Goal: Communication & Community: Answer question/provide support

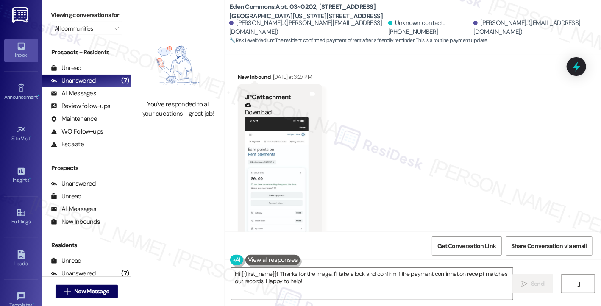
scroll to position [770, 0]
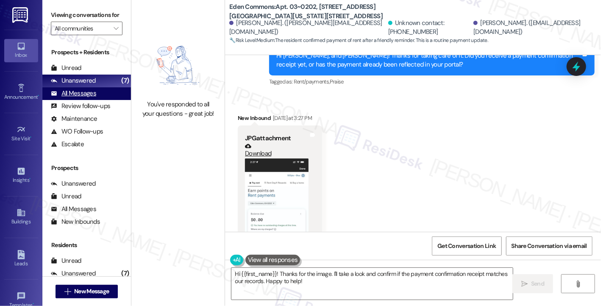
click at [72, 98] on div "All Messages" at bounding box center [73, 93] width 45 height 9
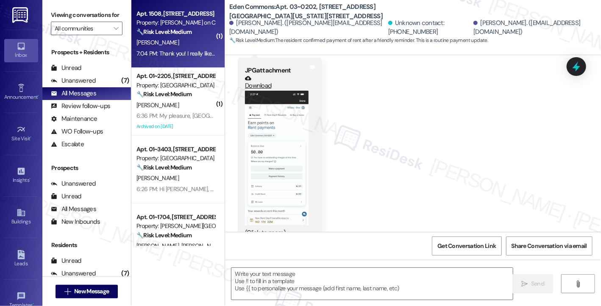
type textarea "Fetching suggested responses. Please feel free to read through the conversation…"
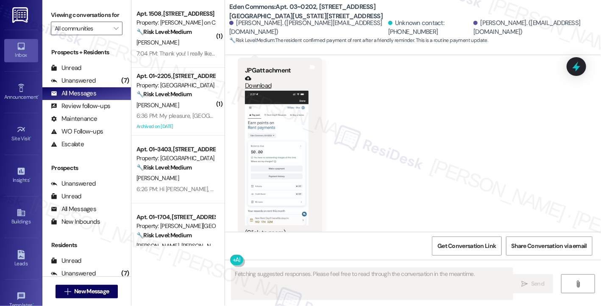
click at [178, 40] on div "[PERSON_NAME]" at bounding box center [176, 42] width 80 height 11
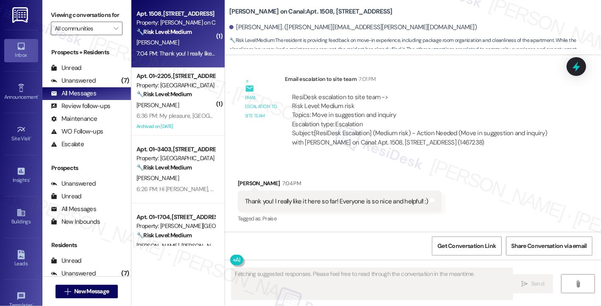
scroll to position [595, 0]
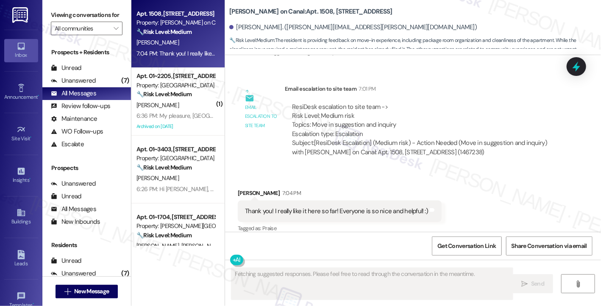
click at [320, 207] on div "Thank you! I really like it here so far! Everyone is so nice and helpful! :)" at bounding box center [336, 211] width 183 height 9
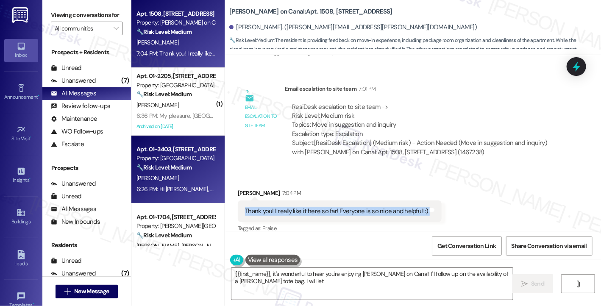
scroll to position [254, 0]
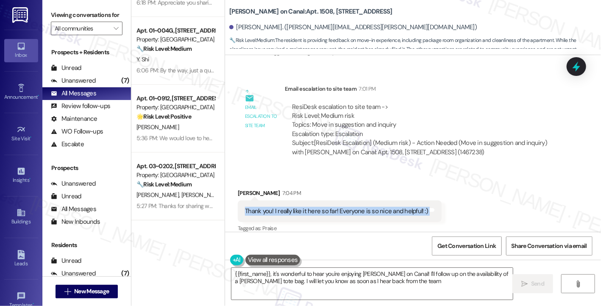
type textarea "{{first_name}}, it's wonderful to hear you're enjoying [PERSON_NAME] on Canal! …"
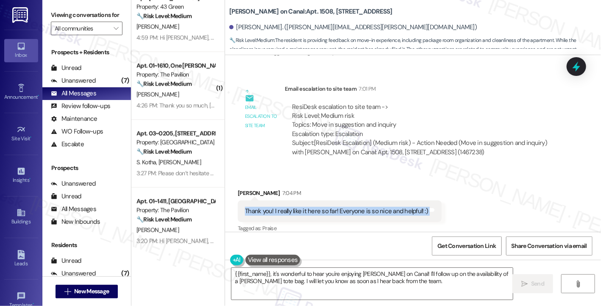
scroll to position [678, 0]
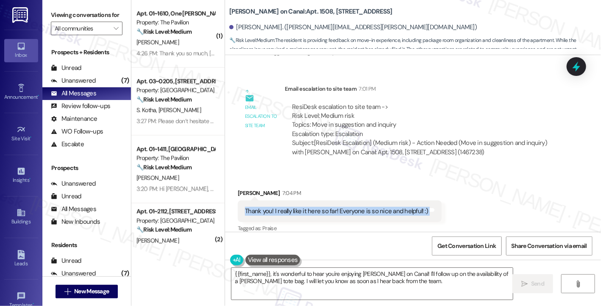
click at [346, 207] on div "Thank you! I really like it here so far! Everyone is so nice and helpful! :)" at bounding box center [336, 211] width 183 height 9
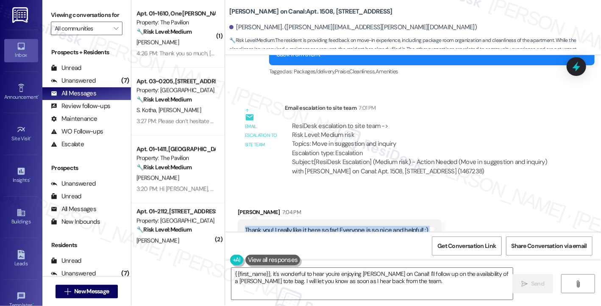
scroll to position [595, 0]
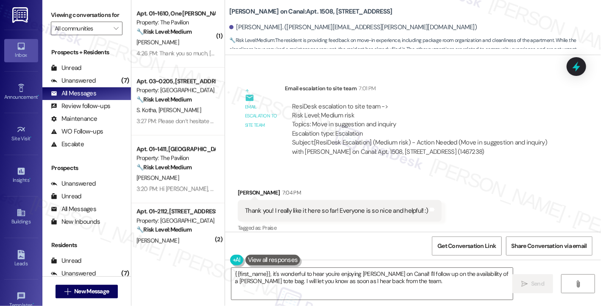
drag, startPoint x: 63, startPoint y: 13, endPoint x: 88, endPoint y: 21, distance: 26.3
click at [63, 13] on label "Viewing conversations for" at bounding box center [87, 14] width 72 height 13
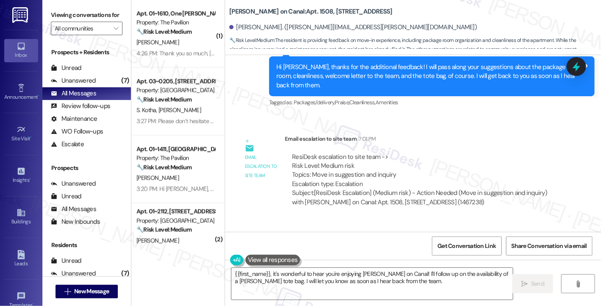
scroll to position [468, 0]
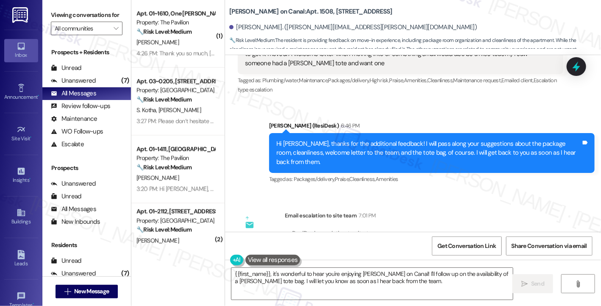
click at [320, 145] on div "Hi [PERSON_NAME], thanks for the additional feedback! I will pass along your su…" at bounding box center [428, 152] width 305 height 27
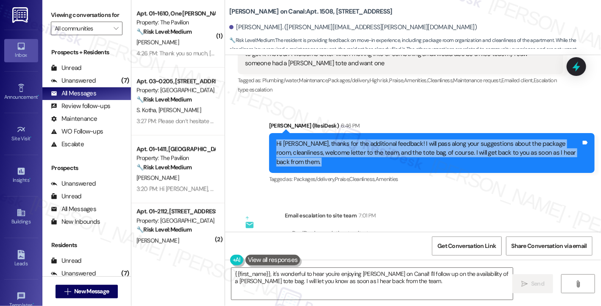
click at [320, 145] on div "Hi [PERSON_NAME], thanks for the additional feedback! I will pass along your su…" at bounding box center [428, 152] width 305 height 27
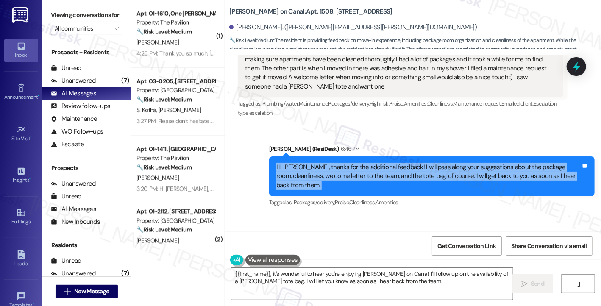
scroll to position [383, 0]
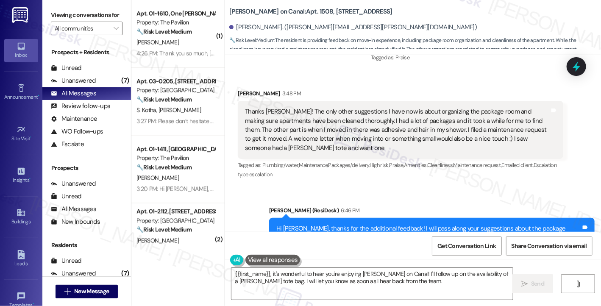
click at [281, 123] on div "Thanks [PERSON_NAME]! The only other suggestions I have now is about organizing…" at bounding box center [397, 129] width 305 height 45
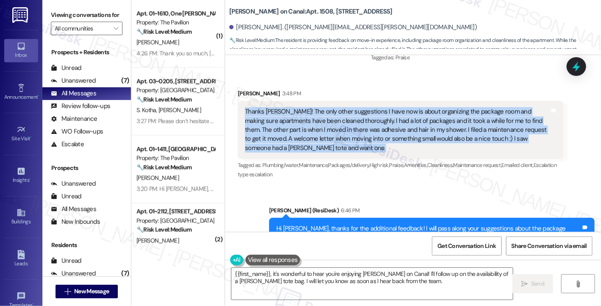
click at [281, 123] on div "Thanks [PERSON_NAME]! The only other suggestions I have now is about organizing…" at bounding box center [397, 129] width 305 height 45
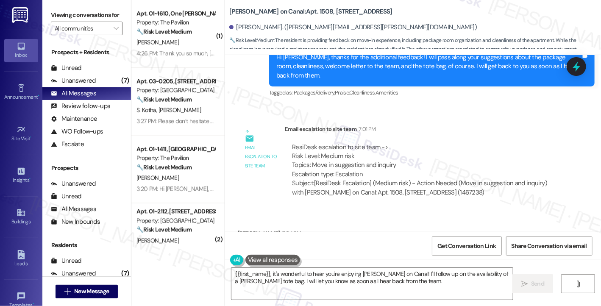
scroll to position [595, 0]
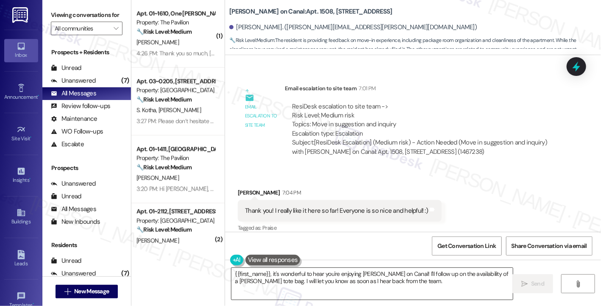
click at [297, 273] on textarea "{{first_name}}, it's wonderful to hear you're enjoying [PERSON_NAME] on Canal! …" at bounding box center [371, 284] width 281 height 32
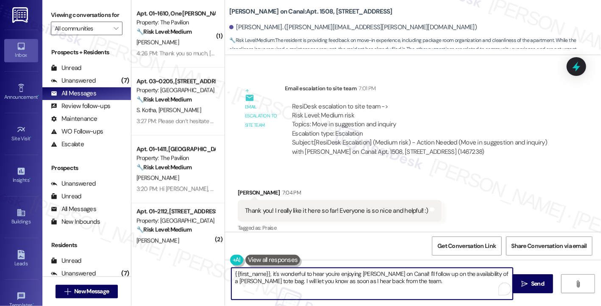
click at [270, 206] on div "Thank you! I really like it here so far! Everyone is so nice and helpful! :)" at bounding box center [336, 210] width 183 height 9
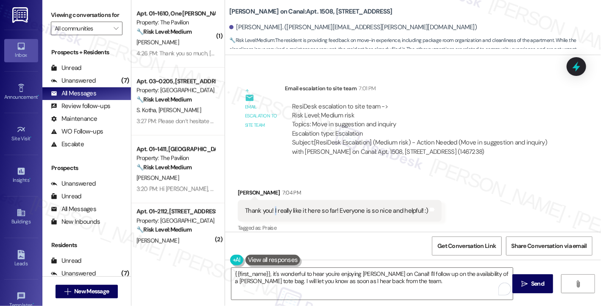
click at [270, 206] on div "Thank you! I really like it here so far! Everyone is so nice and helpful! :)" at bounding box center [336, 210] width 183 height 9
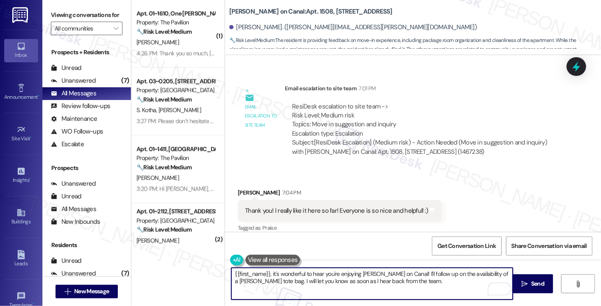
click at [434, 276] on textarea "{{first_name}}, it's wonderful to hear you're enjoying [PERSON_NAME] on Canal! …" at bounding box center [371, 284] width 281 height 32
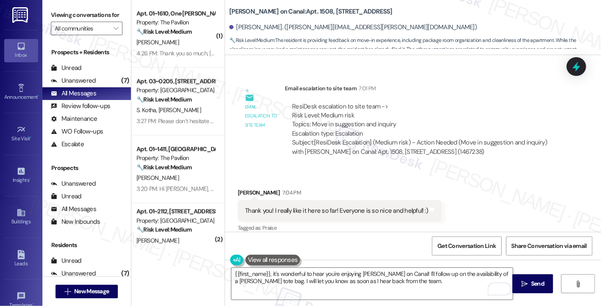
click at [386, 206] on div "Thank you! I really like it here so far! Everyone is so nice and helpful! :)" at bounding box center [336, 210] width 183 height 9
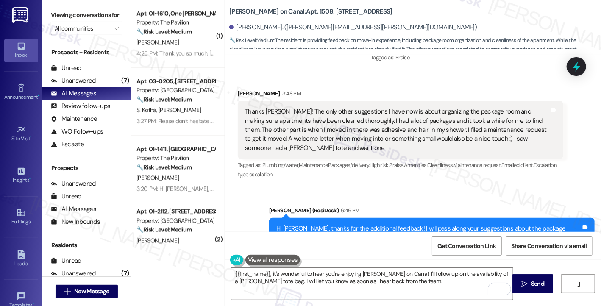
scroll to position [383, 0]
click at [356, 119] on div "Thanks [PERSON_NAME]! The only other suggestions I have now is about organizing…" at bounding box center [397, 129] width 305 height 45
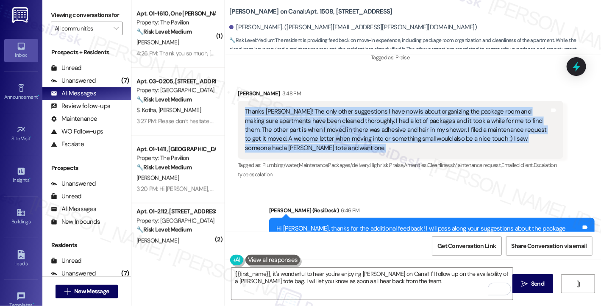
click at [356, 119] on div "Thanks [PERSON_NAME]! The only other suggestions I have now is about organizing…" at bounding box center [397, 129] width 305 height 45
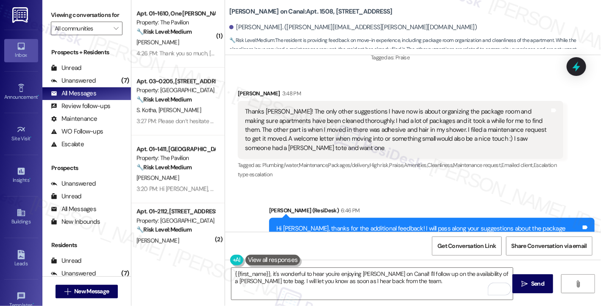
click at [238, 93] on div "[PERSON_NAME] 3:48 PM" at bounding box center [401, 95] width 326 height 12
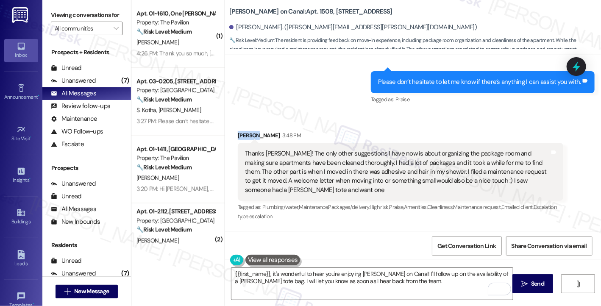
scroll to position [341, 0]
click at [302, 155] on div "Thanks [PERSON_NAME]! The only other suggestions I have now is about organizing…" at bounding box center [397, 172] width 305 height 45
click at [301, 155] on div "Thanks [PERSON_NAME]! The only other suggestions I have now is about organizing…" at bounding box center [397, 172] width 305 height 45
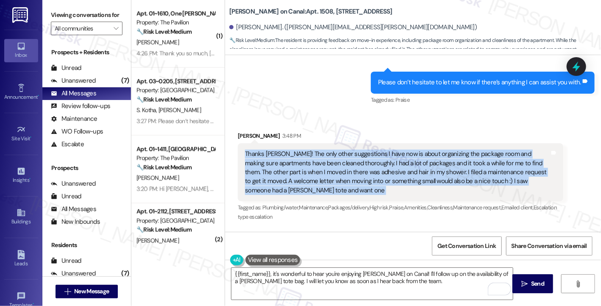
click at [301, 155] on div "Thanks [PERSON_NAME]! The only other suggestions I have now is about organizing…" at bounding box center [397, 172] width 305 height 45
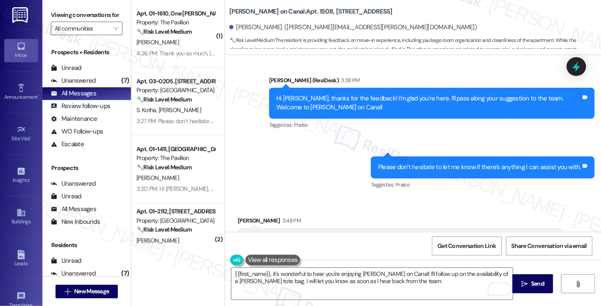
click at [337, 104] on div "Hi [PERSON_NAME], thanks for the feedback! I'm glad you're here. I'll pass alon…" at bounding box center [428, 103] width 305 height 18
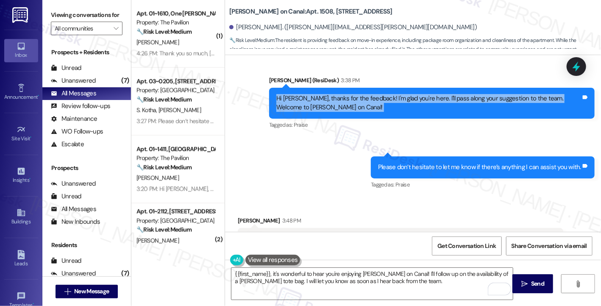
click at [337, 104] on div "Hi [PERSON_NAME], thanks for the feedback! I'm glad you're here. I'll pass alon…" at bounding box center [428, 103] width 305 height 18
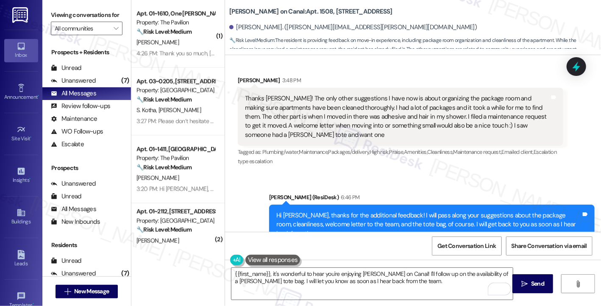
scroll to position [383, 0]
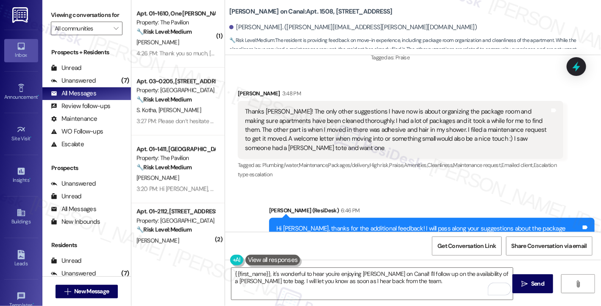
click at [334, 117] on div "Thanks [PERSON_NAME]! The only other suggestions I have now is about organizing…" at bounding box center [397, 129] width 305 height 45
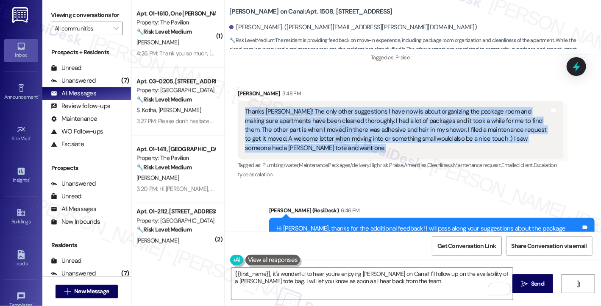
click at [334, 117] on div "Thanks [PERSON_NAME]! The only other suggestions I have now is about organizing…" at bounding box center [397, 129] width 305 height 45
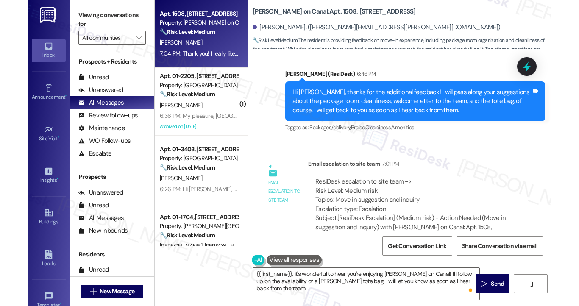
scroll to position [632, 0]
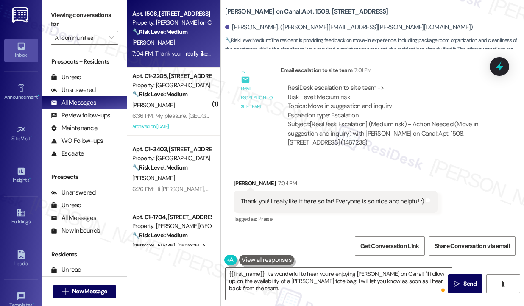
click at [326, 194] on div "Thank you! I really like it here so far! Everyone is so nice and helpful! :) Ta…" at bounding box center [336, 202] width 204 height 22
drag, startPoint x: 327, startPoint y: 105, endPoint x: 379, endPoint y: 106, distance: 51.3
click at [379, 106] on div "ResiDesk escalation to site team -> Risk Level: Medium risk Topics: Move in sug…" at bounding box center [387, 102] width 199 height 36
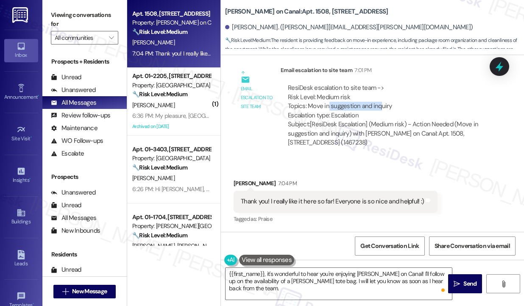
click at [379, 106] on div "ResiDesk escalation to site team -> Risk Level: Medium risk Topics: Move in sug…" at bounding box center [387, 102] width 199 height 36
click at [303, 103] on div "ResiDesk escalation to site team -> Risk Level: Medium risk Topics: Move in sug…" at bounding box center [387, 102] width 199 height 36
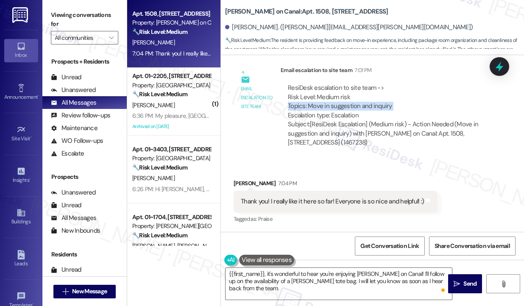
click at [304, 103] on div "ResiDesk escalation to site team -> Risk Level: Medium risk Topics: Move in sug…" at bounding box center [387, 102] width 199 height 36
click at [311, 206] on div "Thank you! I really like it here so far! Everyone is so nice and helpful! :) Ta…" at bounding box center [336, 202] width 204 height 22
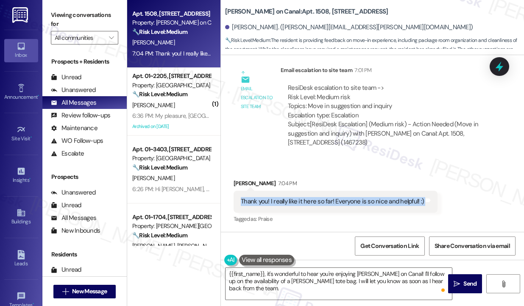
click at [311, 206] on div "Thank you! I really like it here so far! Everyone is so nice and helpful! :) Ta…" at bounding box center [336, 202] width 204 height 22
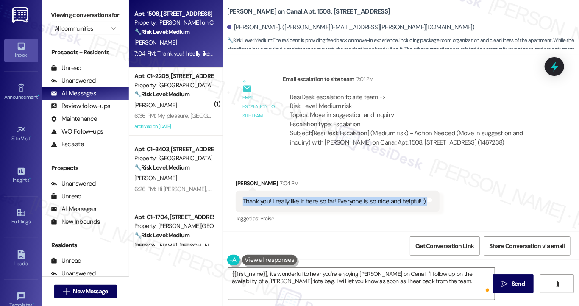
scroll to position [604, 0]
click at [348, 201] on div "Thank you! I really like it here so far! Everyone is so nice and helpful! :)" at bounding box center [334, 202] width 183 height 9
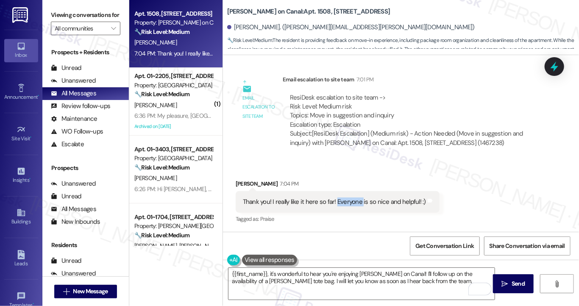
click at [348, 201] on div "Thank you! I really like it here so far! Everyone is so nice and helpful! :)" at bounding box center [334, 202] width 183 height 9
